Goal: Transaction & Acquisition: Purchase product/service

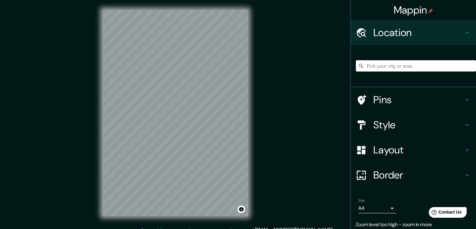
click at [383, 65] on input "Pick your city or area" at bounding box center [416, 65] width 120 height 11
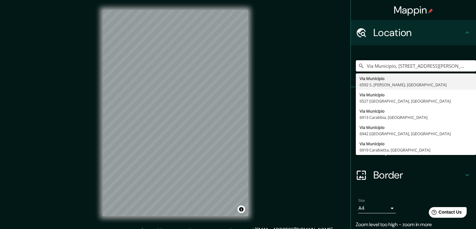
drag, startPoint x: 448, startPoint y: 67, endPoint x: 330, endPoint y: 70, distance: 117.8
click at [330, 70] on div "Mappin Location [GEOGRAPHIC_DATA], [GEOGRAPHIC_DATA][PERSON_NAME], [GEOGRAPHIC_…" at bounding box center [238, 118] width 476 height 236
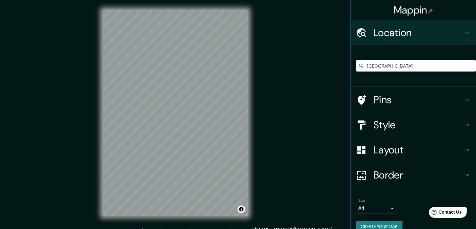
click at [464, 99] on icon at bounding box center [468, 100] width 8 height 8
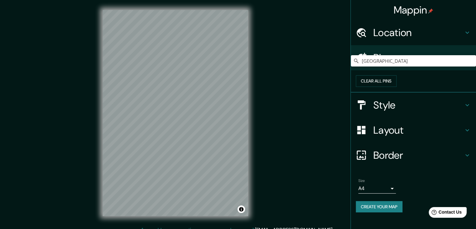
click at [464, 62] on div "Pins" at bounding box center [413, 57] width 125 height 25
click at [438, 33] on h4 "Location" at bounding box center [418, 32] width 90 height 13
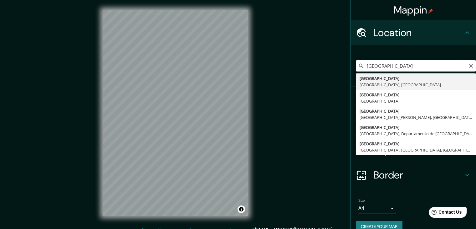
click at [394, 67] on input "[GEOGRAPHIC_DATA]" at bounding box center [416, 65] width 120 height 11
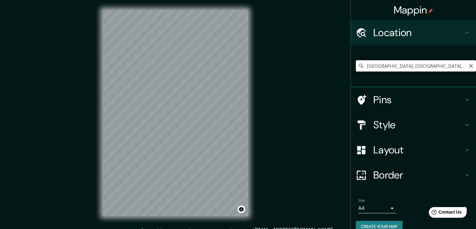
click at [453, 68] on input "[GEOGRAPHIC_DATA], [GEOGRAPHIC_DATA], [GEOGRAPHIC_DATA]" at bounding box center [416, 65] width 120 height 11
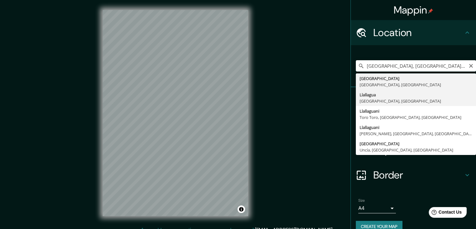
type input "Llallagua, [GEOGRAPHIC_DATA], [GEOGRAPHIC_DATA]"
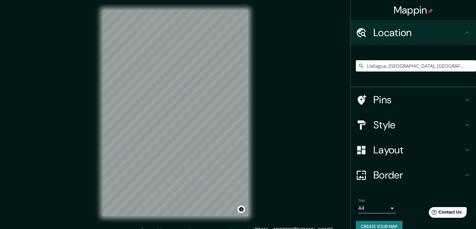
click at [396, 103] on h4 "Pins" at bounding box center [418, 99] width 90 height 13
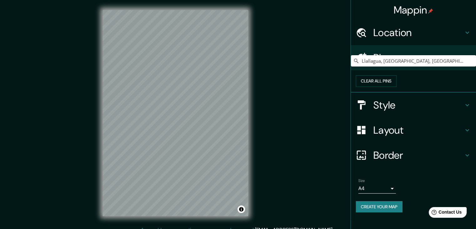
click at [453, 58] on h4 "Pins" at bounding box center [418, 57] width 90 height 13
click at [435, 111] on h4 "Style" at bounding box center [418, 105] width 90 height 13
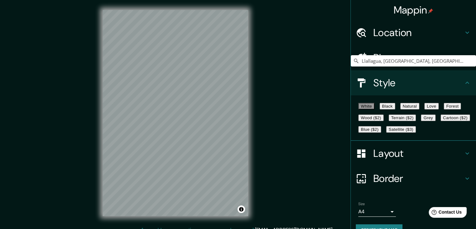
click at [395, 109] on button "Black" at bounding box center [388, 106] width 16 height 7
click at [419, 109] on button "Natural" at bounding box center [409, 106] width 19 height 7
click at [439, 107] on button "Love" at bounding box center [431, 106] width 14 height 7
click at [444, 109] on button "Forest" at bounding box center [453, 106] width 18 height 7
click at [384, 121] on button "Wood ($2)" at bounding box center [370, 117] width 25 height 7
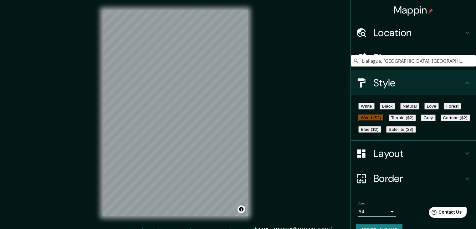
click at [416, 121] on button "Terrain ($2)" at bounding box center [403, 117] width 28 height 7
click at [421, 121] on button "Grey" at bounding box center [428, 117] width 14 height 7
click at [441, 121] on button "Cartoon ($2)" at bounding box center [455, 117] width 29 height 7
click at [381, 132] on button "Blue ($2)" at bounding box center [369, 129] width 23 height 7
click at [386, 132] on button "Satellite ($3)" at bounding box center [401, 129] width 30 height 7
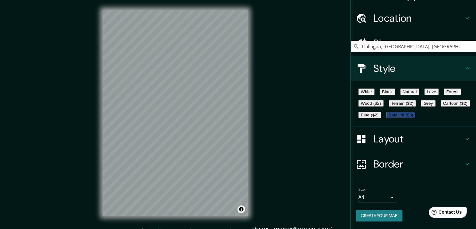
scroll to position [45, 0]
click at [464, 142] on icon at bounding box center [468, 139] width 8 height 8
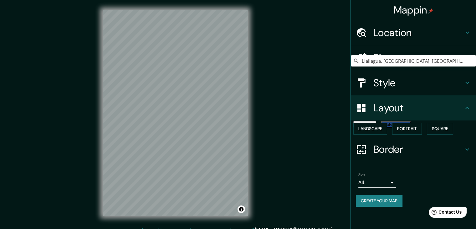
scroll to position [0, 0]
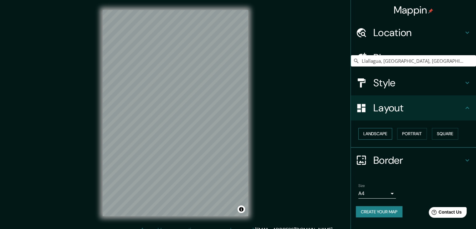
click at [374, 134] on button "Landscape" at bounding box center [375, 134] width 34 height 12
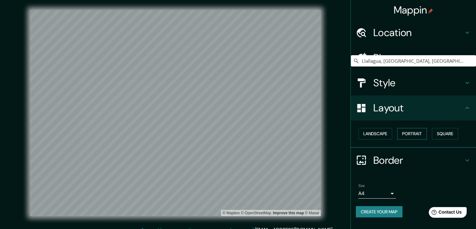
click at [414, 136] on button "Portrait" at bounding box center [412, 134] width 30 height 12
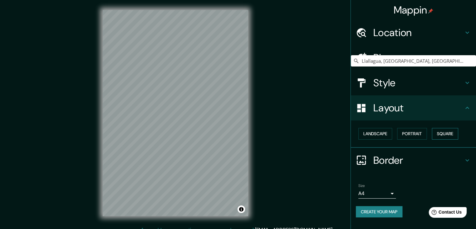
click at [450, 134] on button "Square" at bounding box center [445, 134] width 26 height 12
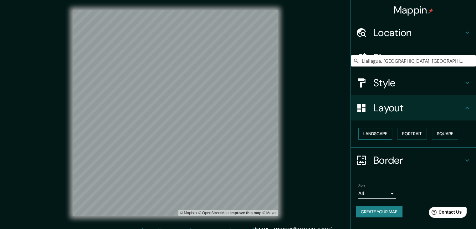
click at [366, 132] on button "Landscape" at bounding box center [375, 134] width 34 height 12
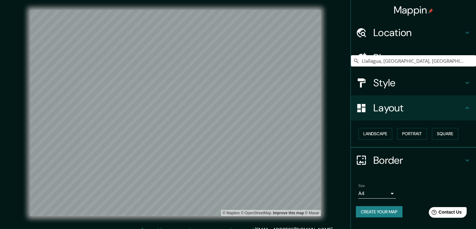
click at [462, 110] on h4 "Layout" at bounding box center [418, 107] width 90 height 13
click at [467, 158] on icon at bounding box center [468, 160] width 8 height 8
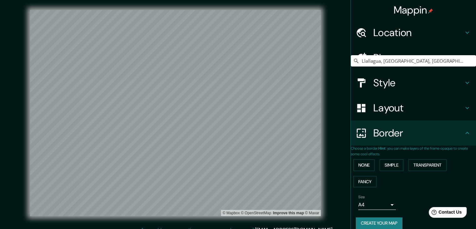
click at [466, 136] on icon at bounding box center [468, 133] width 8 height 8
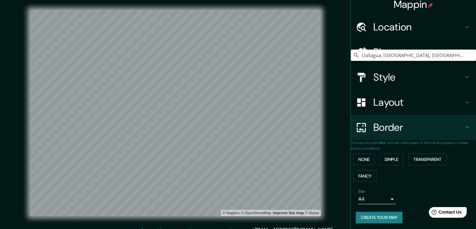
scroll to position [13, 0]
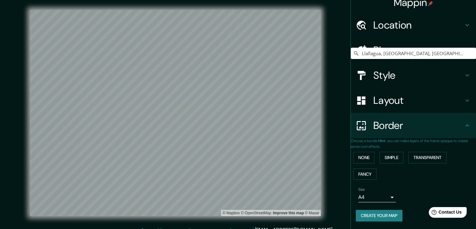
click at [464, 73] on icon at bounding box center [468, 75] width 8 height 8
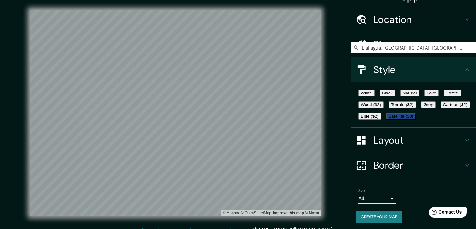
click at [384, 108] on button "Wood ($2)" at bounding box center [370, 104] width 25 height 7
click at [416, 108] on button "Terrain ($2)" at bounding box center [403, 104] width 28 height 7
click at [441, 108] on button "Cartoon ($2)" at bounding box center [455, 104] width 29 height 7
click at [384, 108] on button "Wood ($2)" at bounding box center [370, 104] width 25 height 7
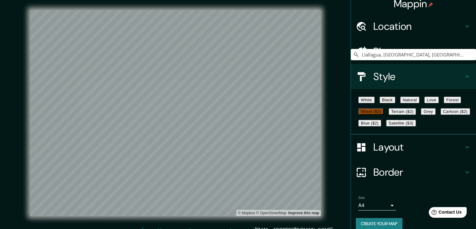
scroll to position [0, 0]
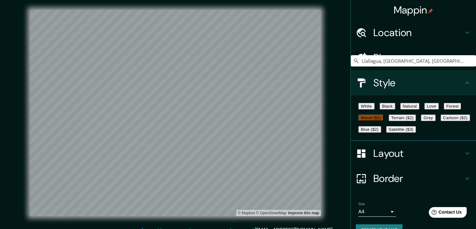
click at [455, 37] on h4 "Location" at bounding box center [418, 32] width 90 height 13
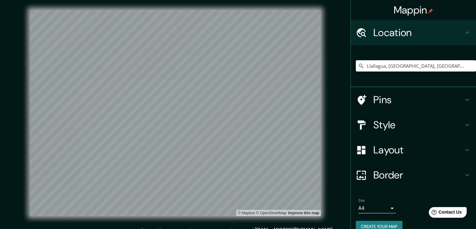
click at [387, 126] on h4 "Style" at bounding box center [418, 124] width 90 height 13
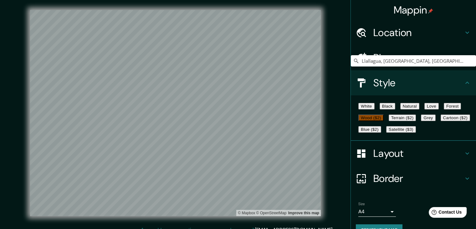
click at [419, 109] on button "Natural" at bounding box center [409, 106] width 19 height 7
click at [439, 109] on button "Love" at bounding box center [431, 106] width 14 height 7
click at [395, 109] on button "Black" at bounding box center [388, 106] width 16 height 7
click at [419, 109] on button "Natural" at bounding box center [409, 106] width 19 height 7
click at [416, 121] on button "Terrain ($2)" at bounding box center [403, 117] width 28 height 7
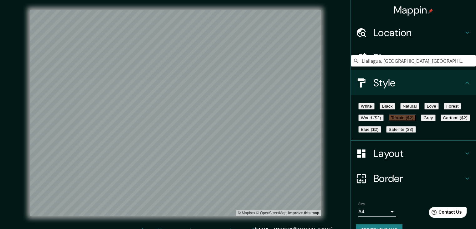
click at [381, 132] on button "Blue ($2)" at bounding box center [369, 129] width 23 height 7
click at [441, 121] on button "Cartoon ($2)" at bounding box center [455, 117] width 29 height 7
click at [384, 121] on button "Wood ($2)" at bounding box center [370, 117] width 25 height 7
click at [393, 107] on button "Black" at bounding box center [388, 106] width 16 height 7
click at [358, 109] on button "White" at bounding box center [366, 106] width 16 height 7
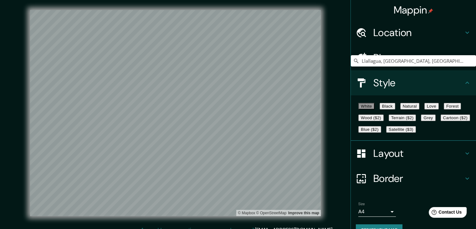
click at [419, 109] on button "Natural" at bounding box center [409, 106] width 19 height 7
click at [439, 109] on button "Love" at bounding box center [431, 106] width 14 height 7
click at [444, 109] on button "Forest" at bounding box center [453, 106] width 18 height 7
click at [384, 121] on button "Wood ($2)" at bounding box center [370, 117] width 25 height 7
